Goal: Task Accomplishment & Management: Use online tool/utility

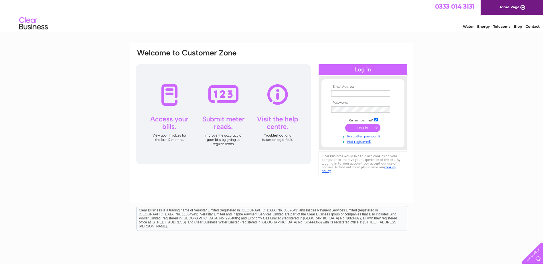
type input "[PERSON_NAME][EMAIL_ADDRESS][DOMAIN_NAME]"
click at [357, 128] on input "submit" at bounding box center [362, 128] width 35 height 8
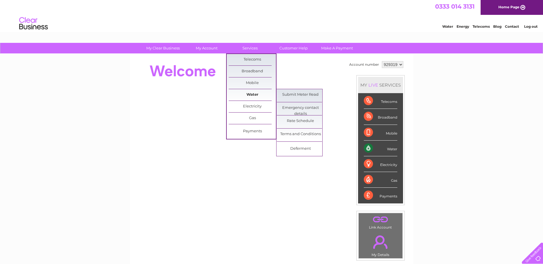
click at [254, 94] on link "Water" at bounding box center [252, 94] width 47 height 11
click at [290, 95] on link "Submit Meter Read" at bounding box center [300, 94] width 47 height 11
click at [293, 94] on link "Submit Meter Read" at bounding box center [300, 94] width 47 height 11
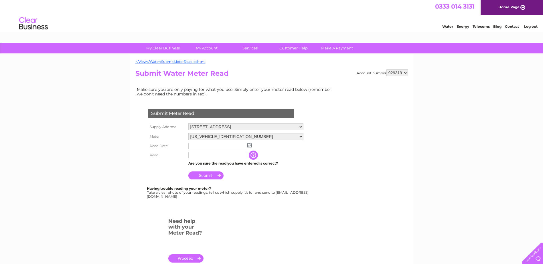
click at [250, 145] on img at bounding box center [249, 145] width 4 height 5
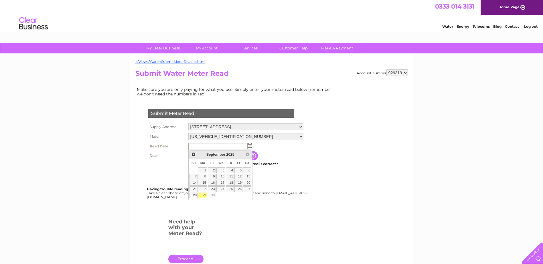
click at [203, 194] on link "29" at bounding box center [202, 196] width 9 height 6
type input "2025/09/29"
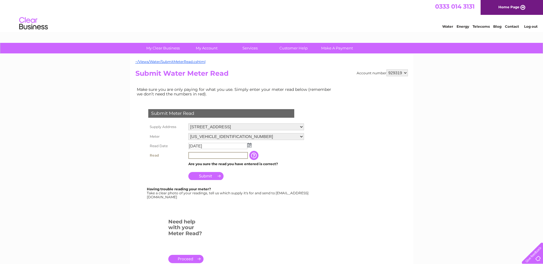
click at [199, 156] on input "text" at bounding box center [218, 155] width 60 height 7
type input "00336"
click at [200, 178] on input "Submit" at bounding box center [205, 176] width 35 height 8
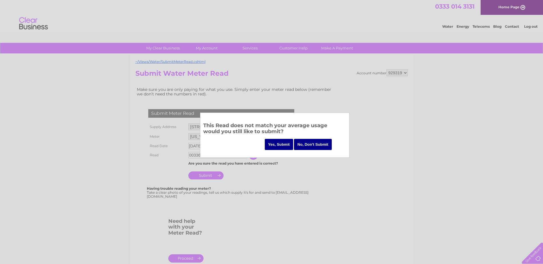
click at [280, 142] on input "Yes, Submit" at bounding box center [279, 144] width 29 height 11
